Goal: Task Accomplishment & Management: Manage account settings

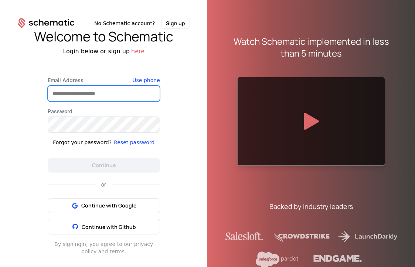
click at [129, 97] on input "Email Address" at bounding box center [104, 94] width 112 height 16
type input "**********"
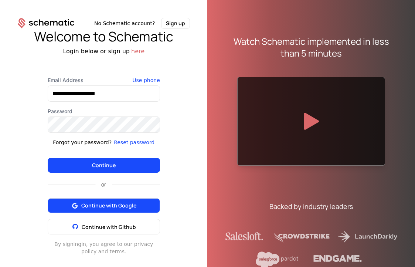
click at [114, 211] on button "Continue with Google" at bounding box center [104, 205] width 112 height 15
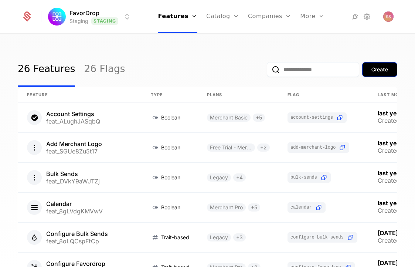
click at [371, 71] on div "Create" at bounding box center [379, 69] width 17 height 7
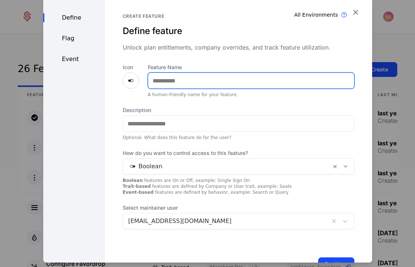
click at [178, 77] on input "Feature Name" at bounding box center [251, 81] width 206 height 16
paste input "**********"
type input "**********"
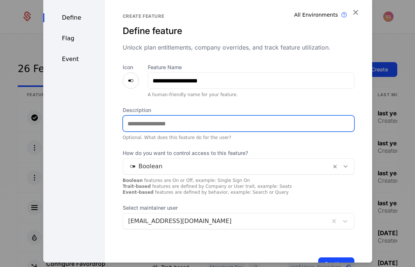
click at [212, 123] on input "Description" at bounding box center [238, 124] width 231 height 16
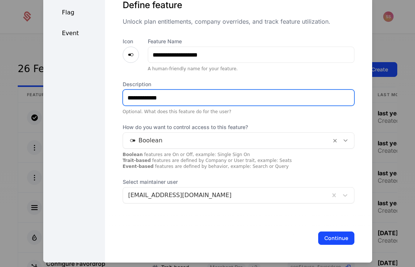
type input "**********"
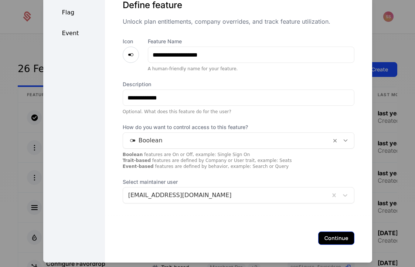
click at [324, 236] on button "Continue" at bounding box center [336, 237] width 36 height 13
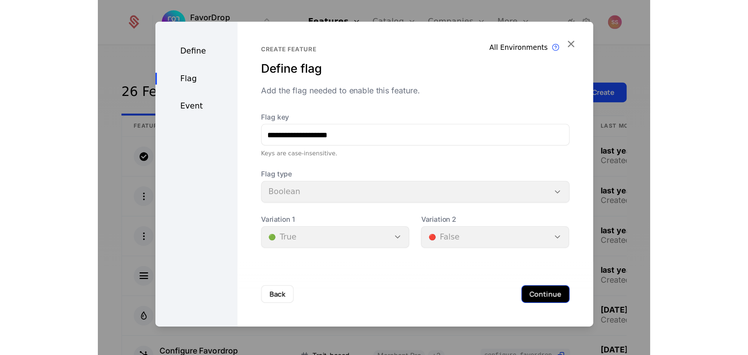
scroll to position [0, 0]
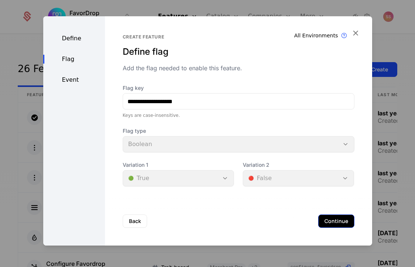
click at [332, 215] on button "Continue" at bounding box center [336, 220] width 36 height 13
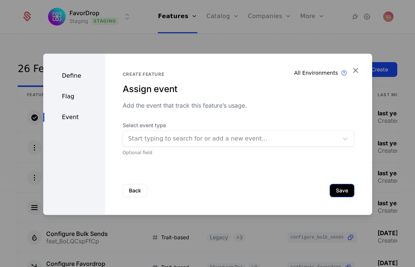
click at [333, 192] on button "Save" at bounding box center [341, 190] width 25 height 13
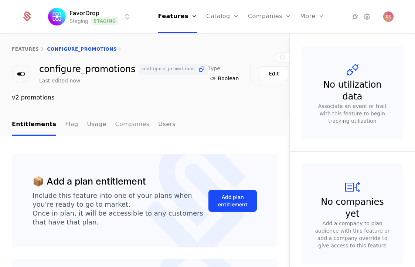
click at [121, 125] on link "Companies" at bounding box center [132, 125] width 34 height 22
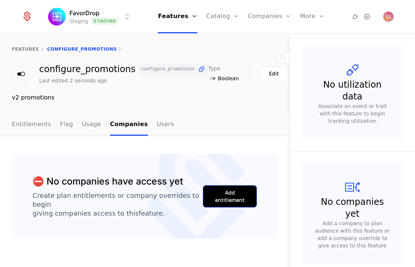
click at [222, 190] on div "Add entitlement" at bounding box center [229, 196] width 35 height 15
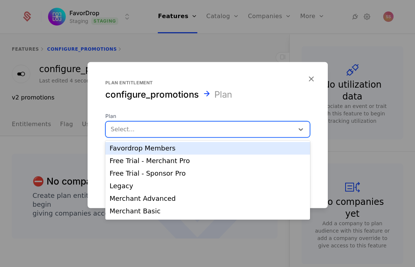
click at [263, 131] on div at bounding box center [200, 129] width 178 height 10
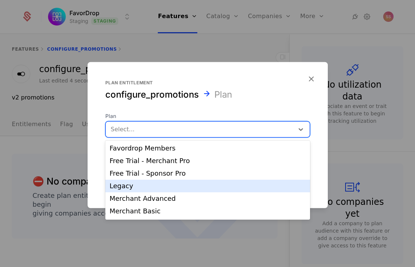
click at [189, 186] on div "Legacy" at bounding box center [208, 185] width 196 height 7
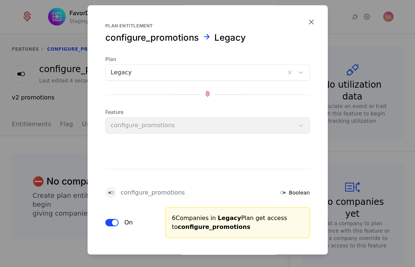
drag, startPoint x: 328, startPoint y: 181, endPoint x: 328, endPoint y: 236, distance: 54.7
click at [328, 236] on div at bounding box center [207, 133] width 415 height 267
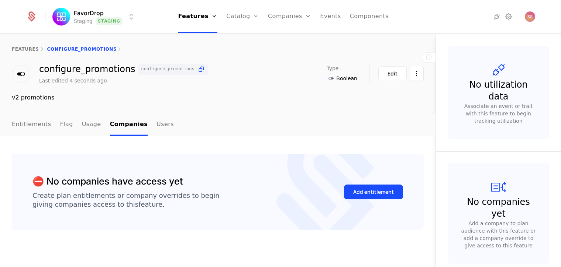
click at [388, 104] on div "features configure_promotions configure_promotions configure_promotions Last ed…" at bounding box center [218, 73] width 436 height 79
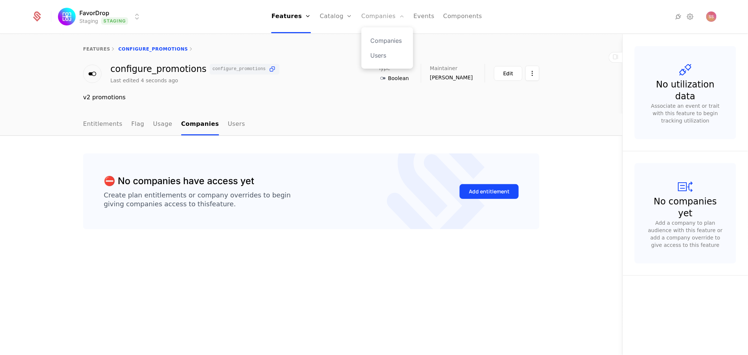
click at [363, 20] on link "Companies" at bounding box center [383, 16] width 43 height 33
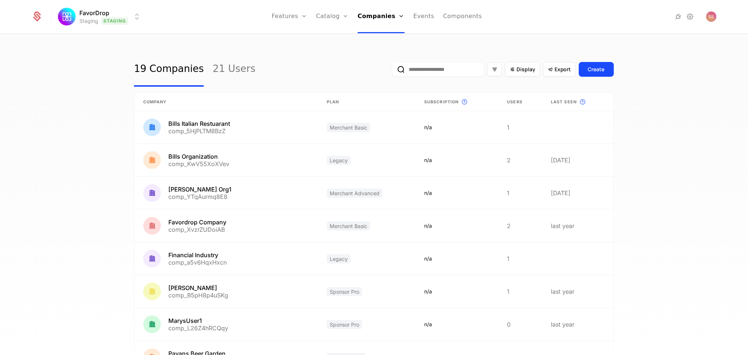
click at [414, 71] on input "email" at bounding box center [438, 69] width 92 height 15
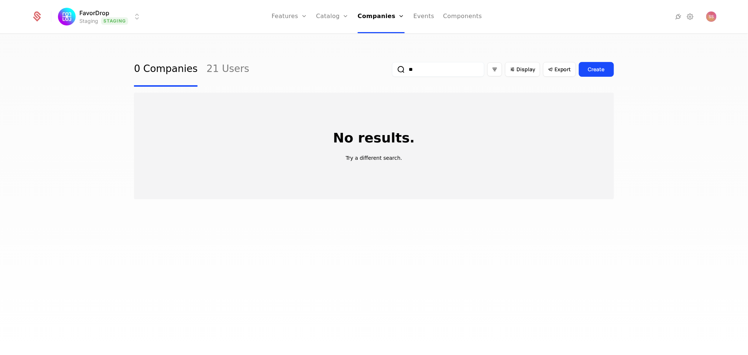
type input "*"
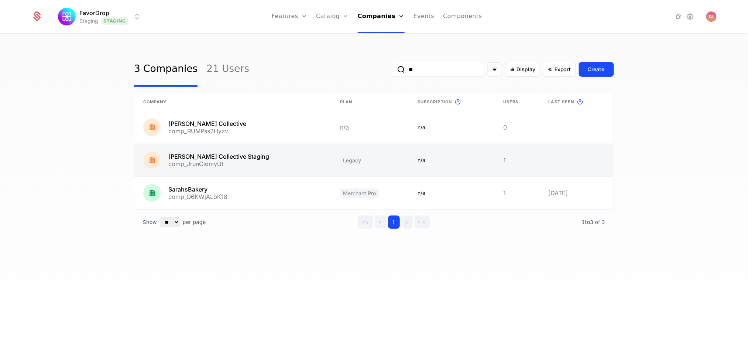
type input "**"
click at [240, 159] on link at bounding box center [232, 160] width 197 height 33
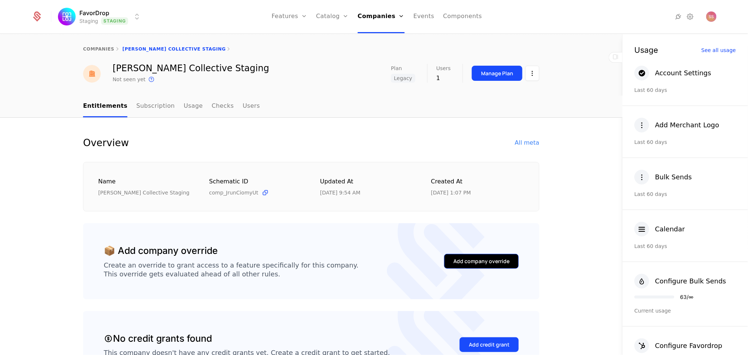
click at [414, 263] on div "Add company override" at bounding box center [482, 261] width 56 height 7
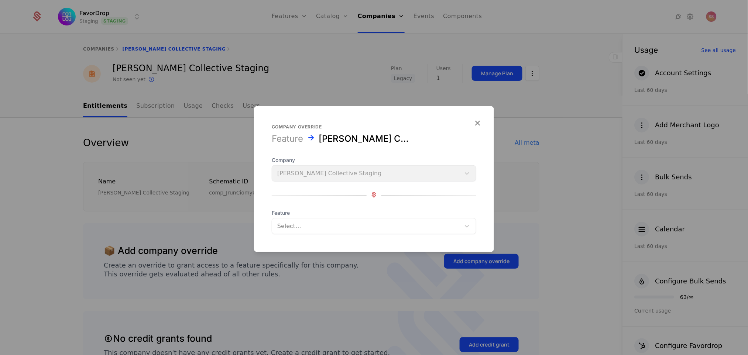
click at [414, 226] on div at bounding box center [366, 226] width 178 height 10
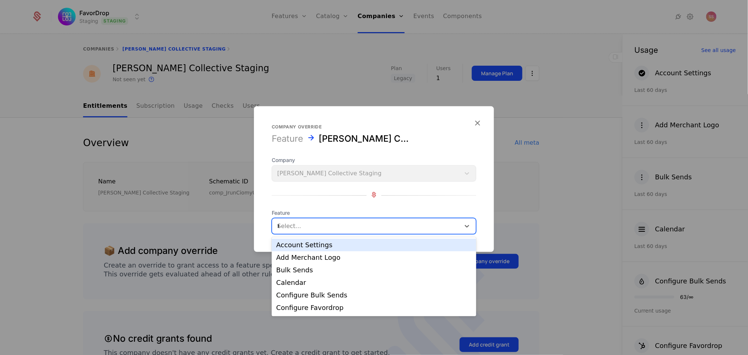
type input "**"
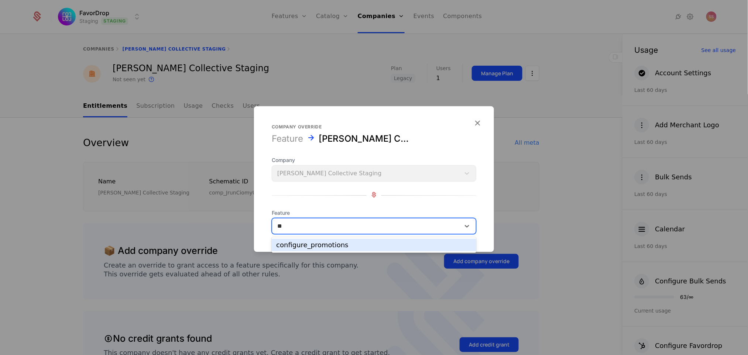
click at [388, 245] on div "configure_promotions" at bounding box center [374, 245] width 196 height 7
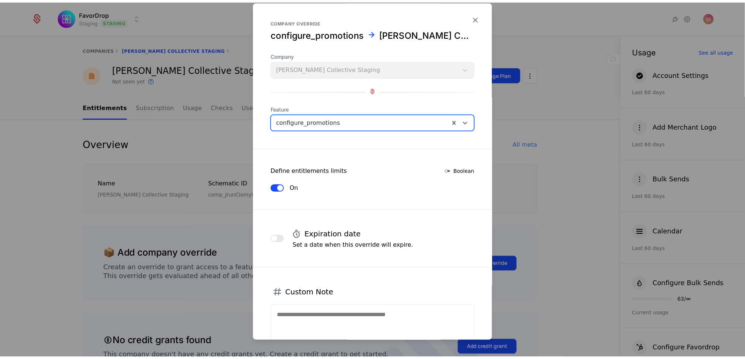
scroll to position [55, 0]
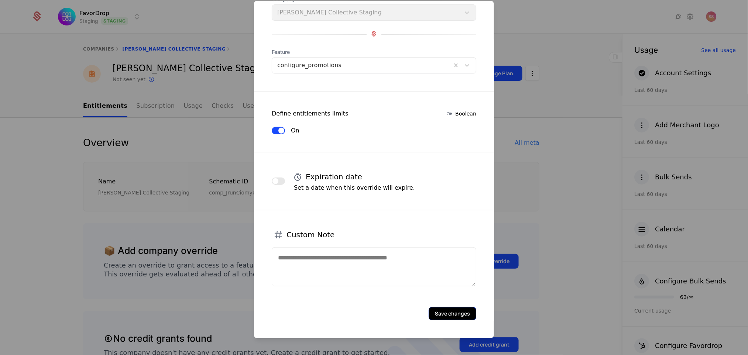
click at [414, 266] on button "Save changes" at bounding box center [453, 313] width 48 height 13
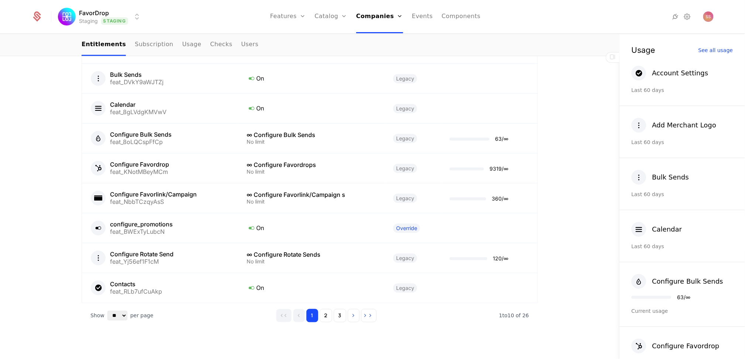
scroll to position [0, 0]
